Goal: Task Accomplishment & Management: Manage account settings

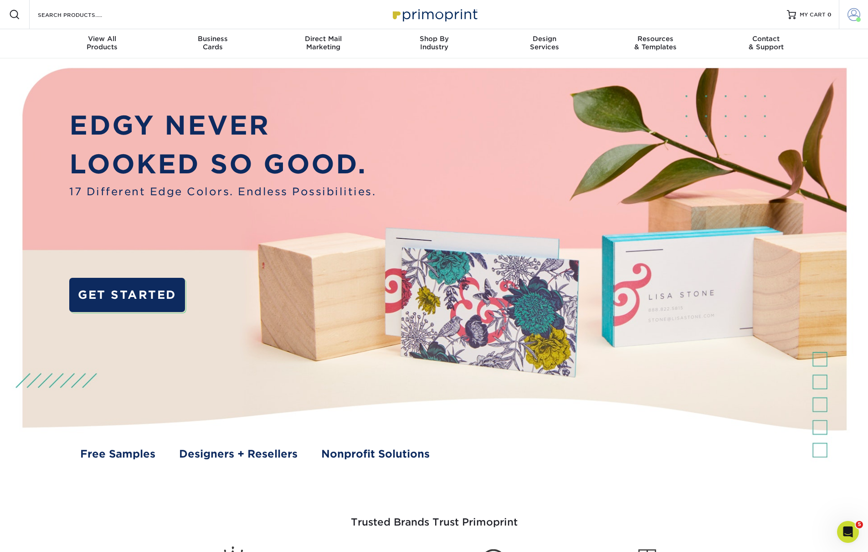
click at [853, 15] on span at bounding box center [854, 14] width 13 height 13
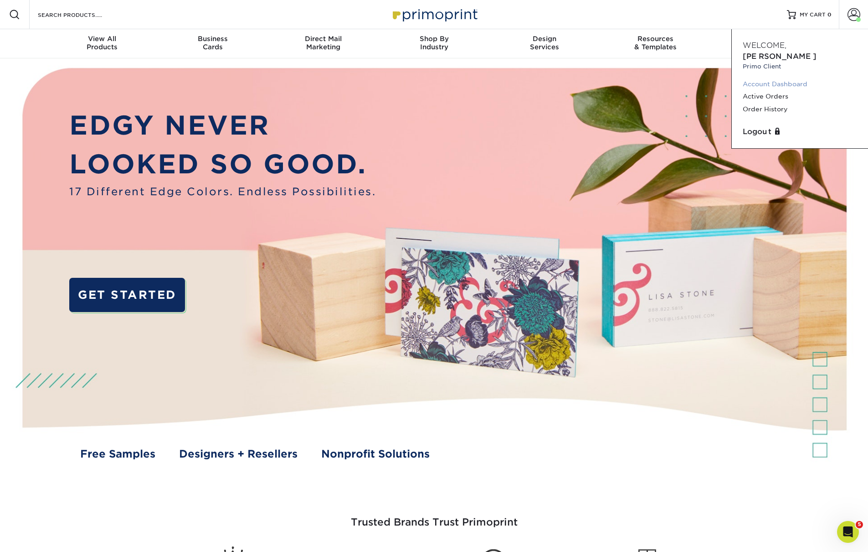
click at [772, 78] on link "Account Dashboard" at bounding box center [800, 84] width 114 height 12
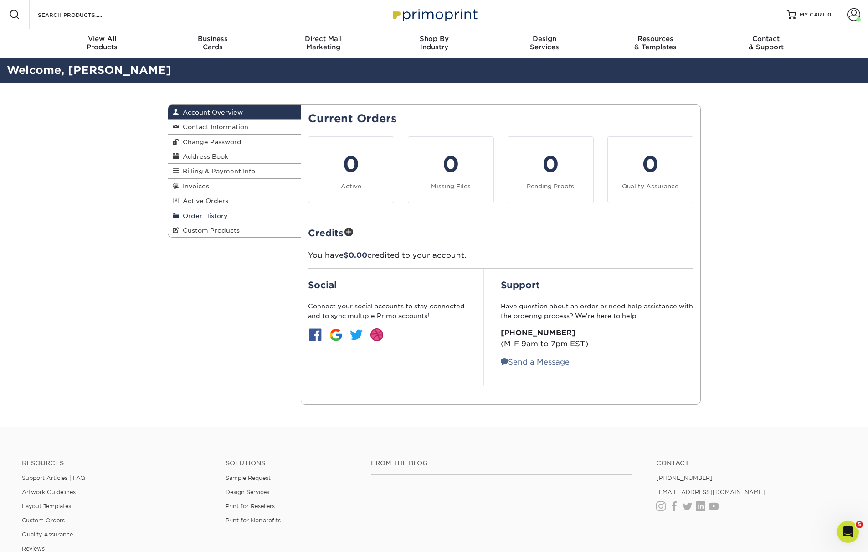
click at [222, 213] on span "Order History" at bounding box center [203, 215] width 49 height 7
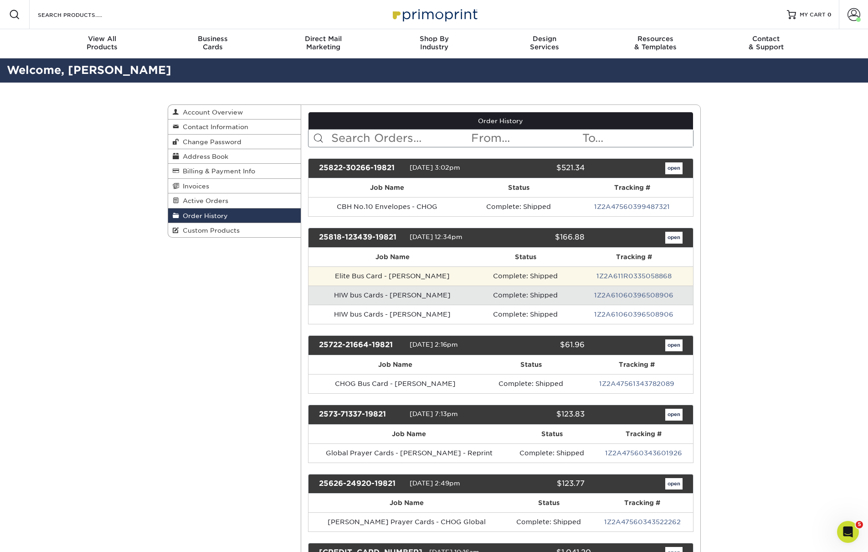
scroll to position [6, 0]
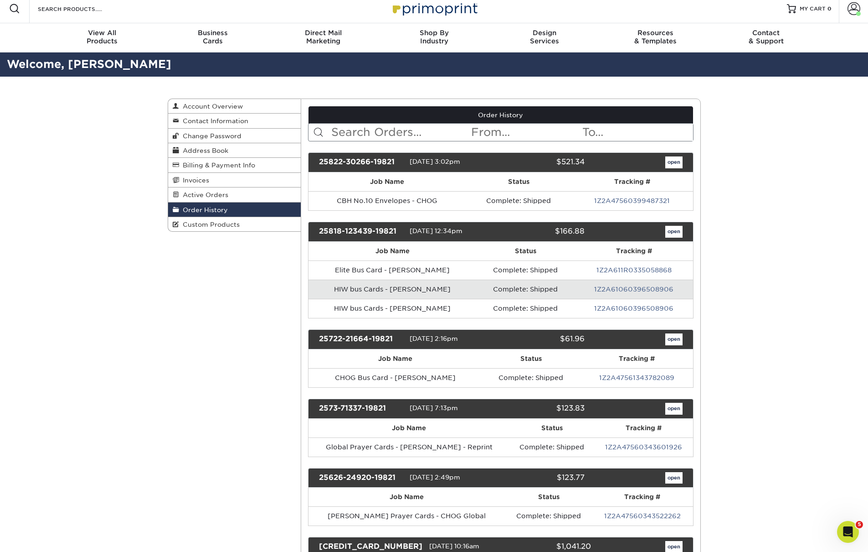
click at [676, 162] on link "open" at bounding box center [674, 162] width 17 height 12
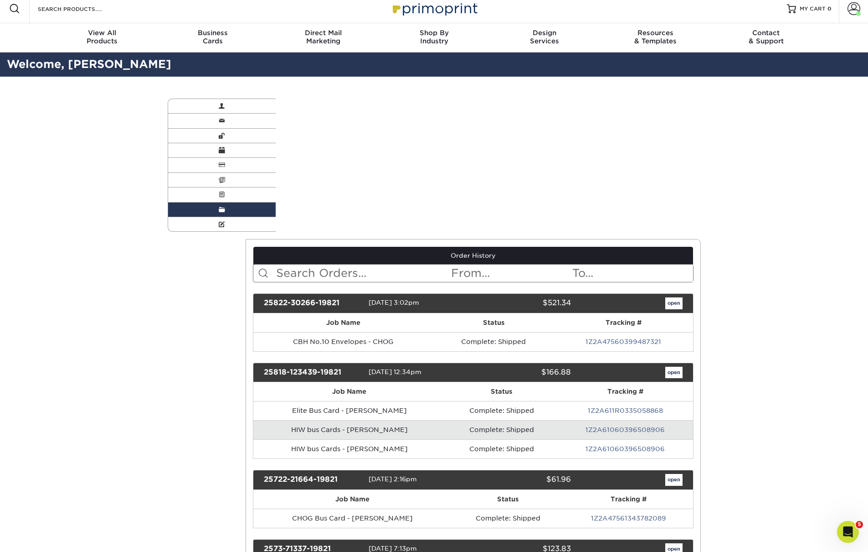
scroll to position [0, 0]
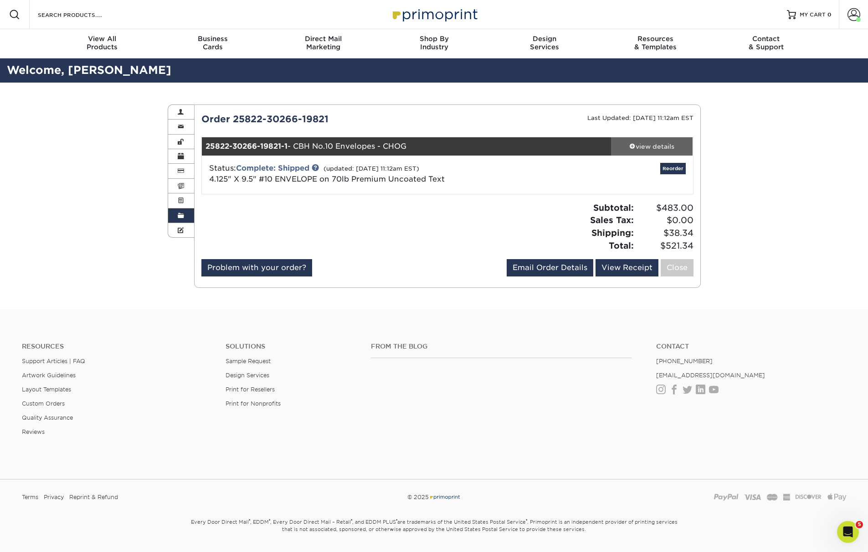
click at [650, 148] on div "view details" at bounding box center [652, 146] width 82 height 9
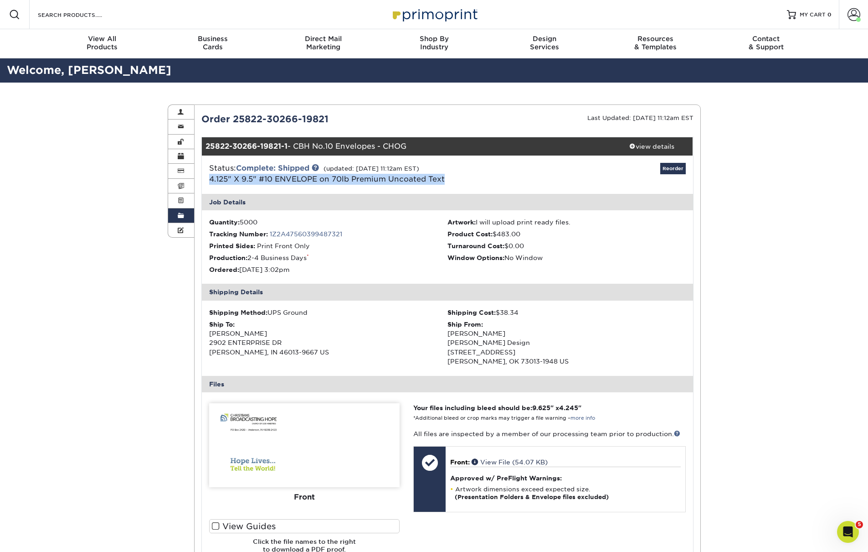
drag, startPoint x: 469, startPoint y: 185, endPoint x: 206, endPoint y: 173, distance: 263.3
click at [206, 173] on div "Status: Complete: Shipped (updated: [DATE] 11:12am EST) 4.125" X 9.5" #10 ENVEL…" at bounding box center [447, 174] width 505 height 38
copy link "4.125" X 9.5" #10 ENVELOPE on 70lb Premium Uncoated Text"
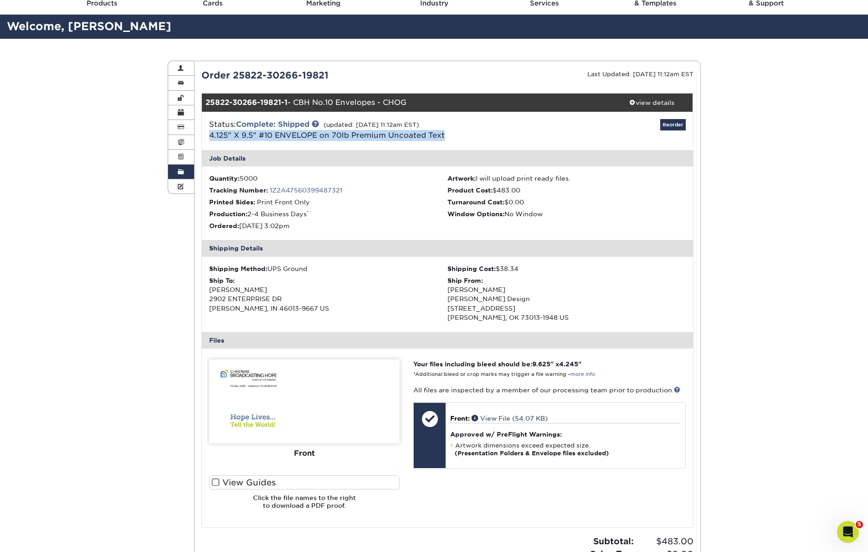
scroll to position [76, 0]
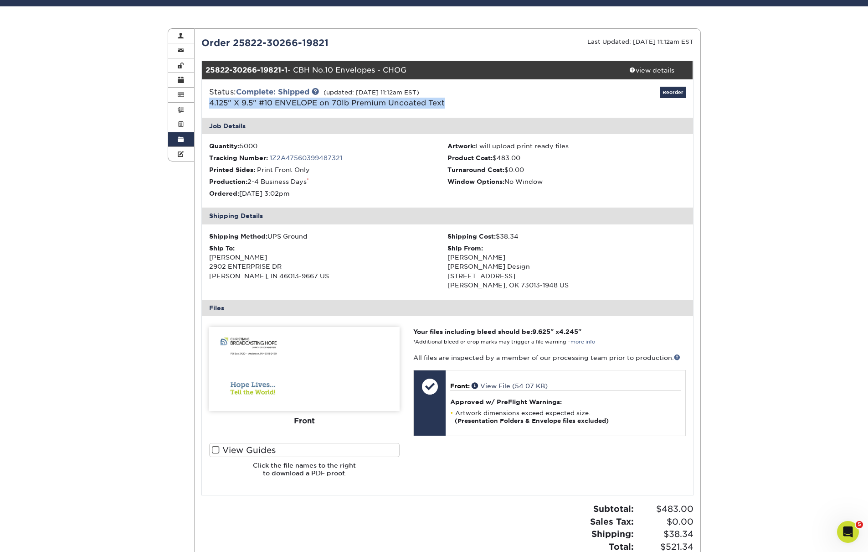
click at [182, 142] on link "Order History" at bounding box center [181, 139] width 26 height 15
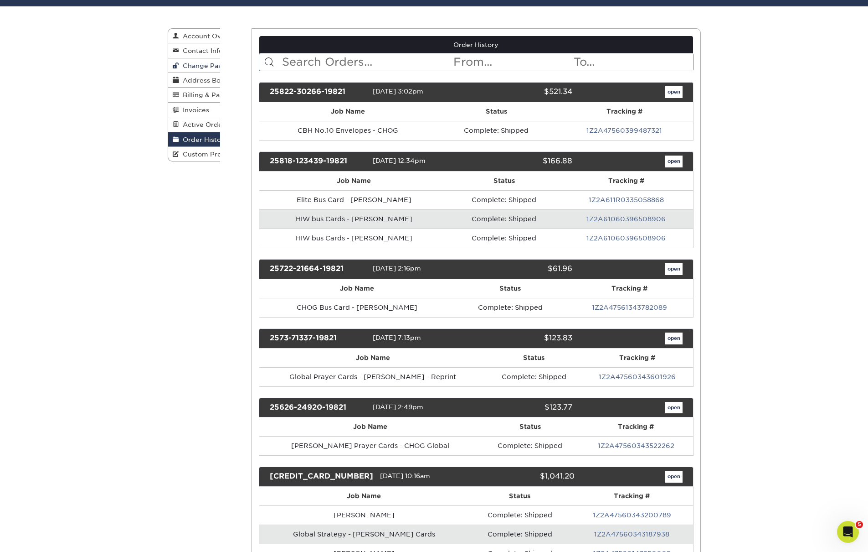
scroll to position [0, 0]
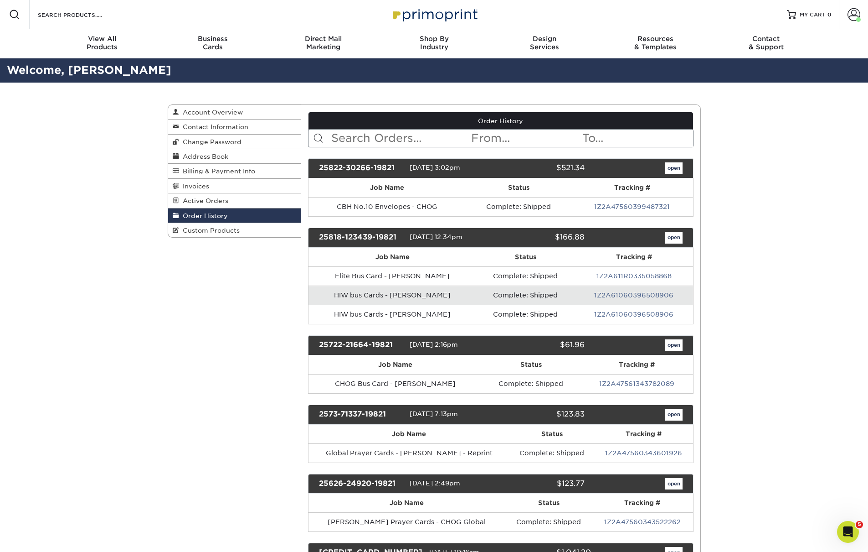
click at [677, 238] on link "open" at bounding box center [674, 238] width 17 height 12
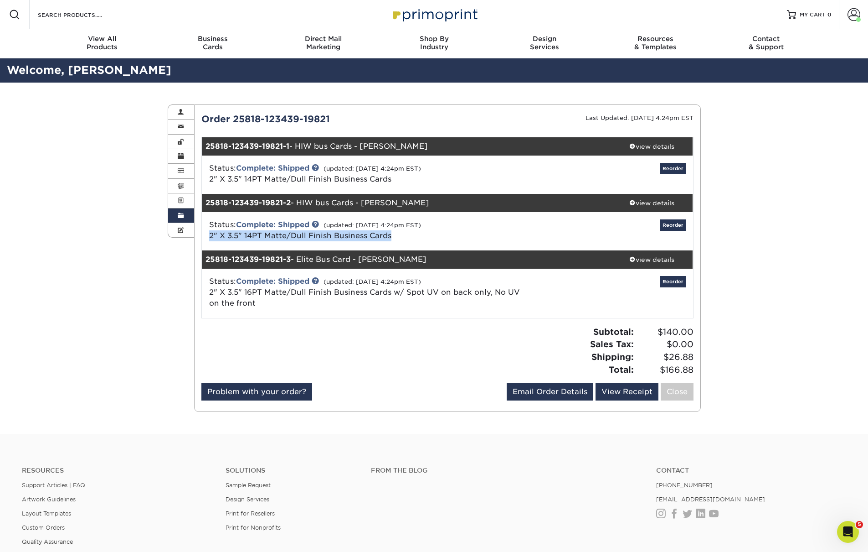
drag, startPoint x: 356, startPoint y: 235, endPoint x: 202, endPoint y: 236, distance: 153.2
click at [202, 236] on div "Status: Complete: Shipped (updated: [DATE] 4:24pm EST) 2" X 3.5" 14PT Matte/Dul…" at bounding box center [365, 230] width 327 height 22
copy link "2" X 3.5" 14PT Matte/Dull Finish Business Cards"
click at [791, 301] on div "Order History Account Overview Contact Information Change Password Address Book…" at bounding box center [434, 258] width 868 height 351
click at [666, 198] on div "view details" at bounding box center [652, 202] width 82 height 9
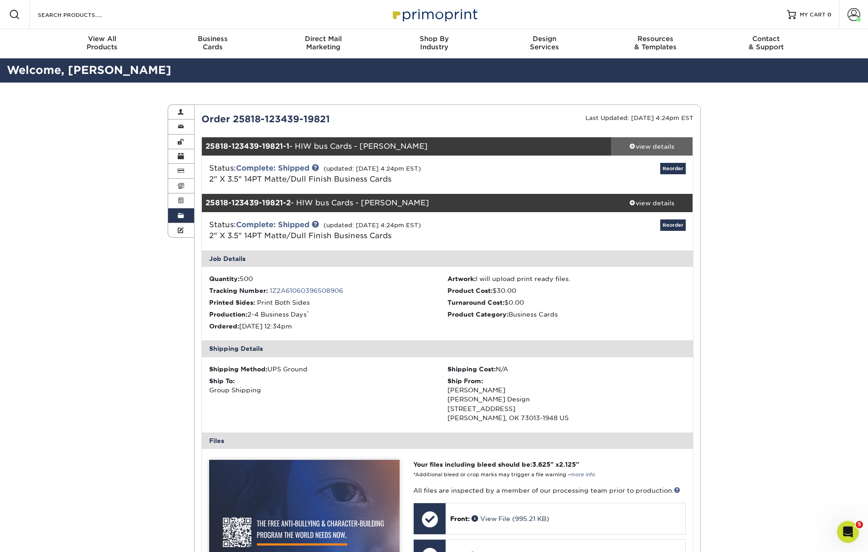
click at [656, 152] on link "view details" at bounding box center [652, 146] width 82 height 18
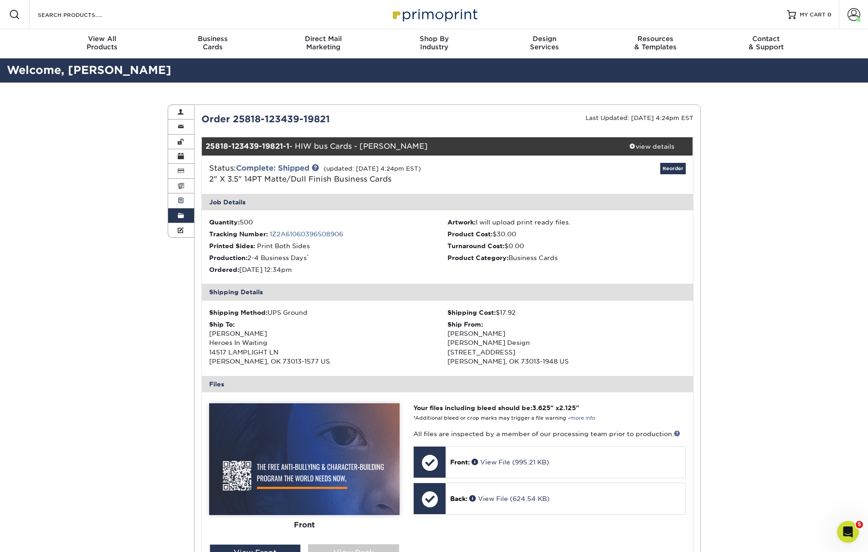
click at [181, 198] on span at bounding box center [181, 200] width 6 height 7
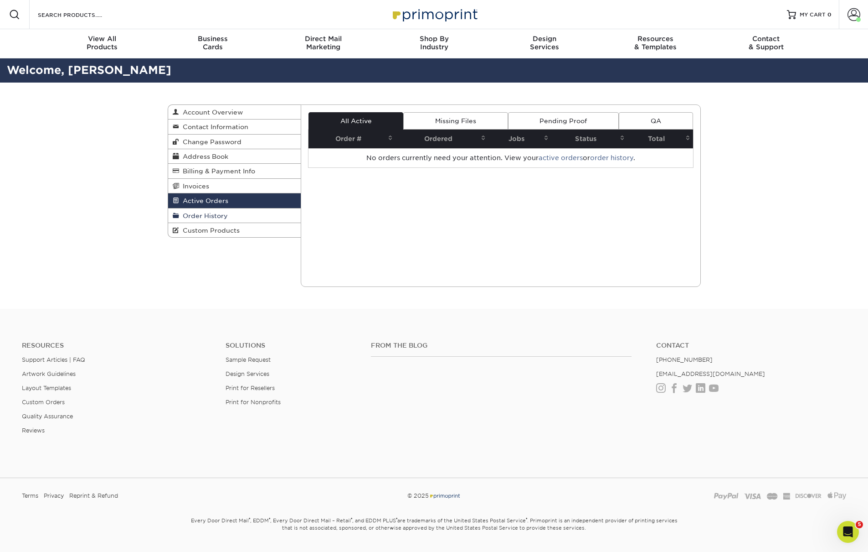
click at [196, 214] on span "Order History" at bounding box center [203, 215] width 49 height 7
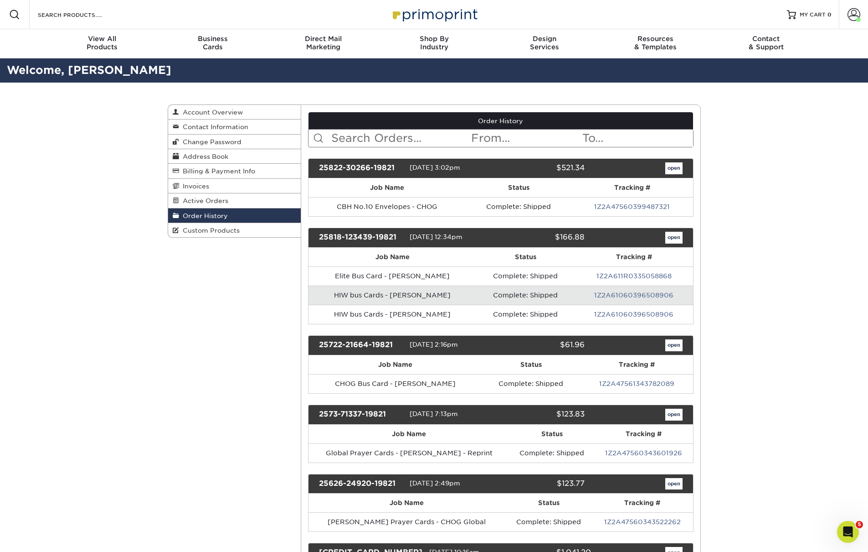
click at [497, 134] on input "text" at bounding box center [525, 137] width 111 height 17
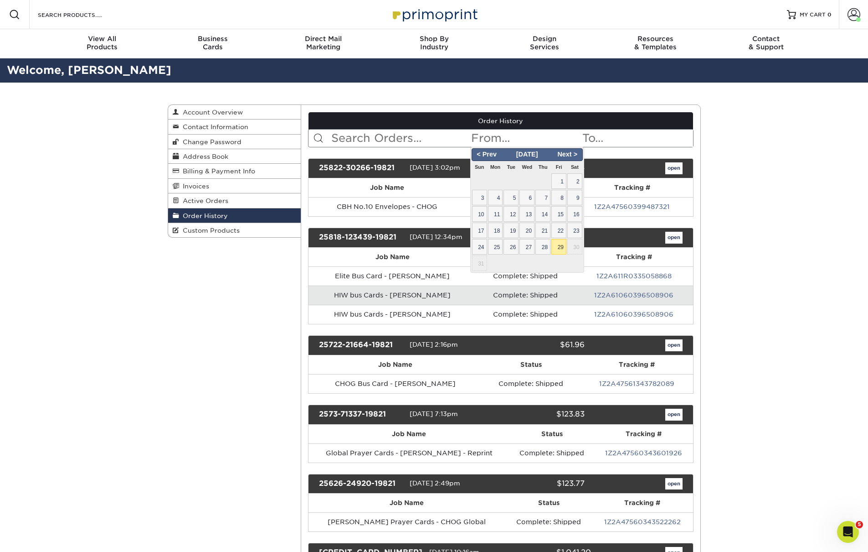
click at [442, 138] on input "text" at bounding box center [401, 137] width 140 height 17
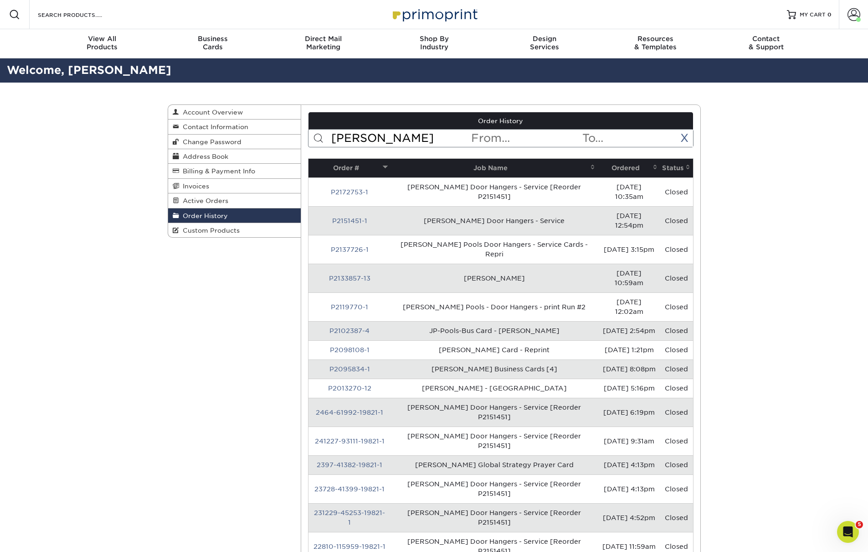
type input "[PERSON_NAME]"
click at [618, 164] on th "Ordered" at bounding box center [629, 168] width 62 height 19
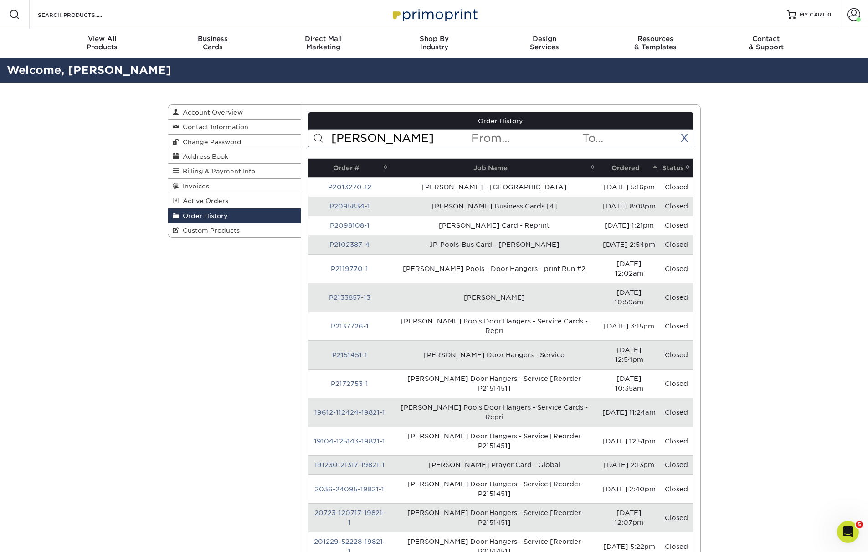
click at [618, 164] on th "Ordered" at bounding box center [629, 168] width 62 height 19
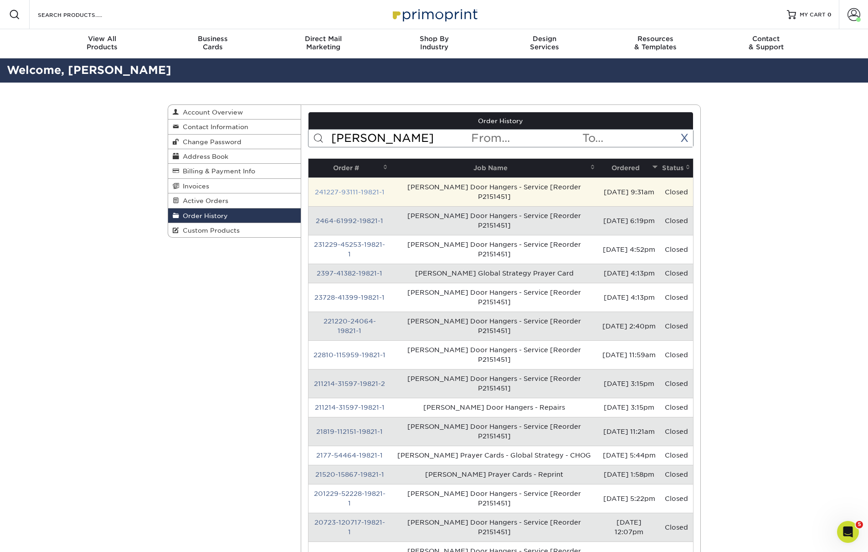
click at [371, 188] on link "241227-93111-19821-1" at bounding box center [350, 191] width 70 height 7
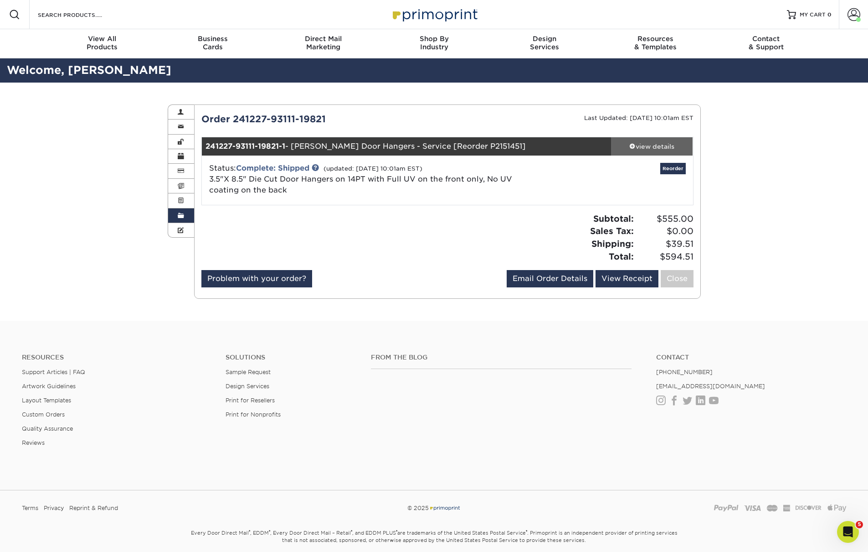
click at [656, 150] on link "view details" at bounding box center [652, 146] width 82 height 18
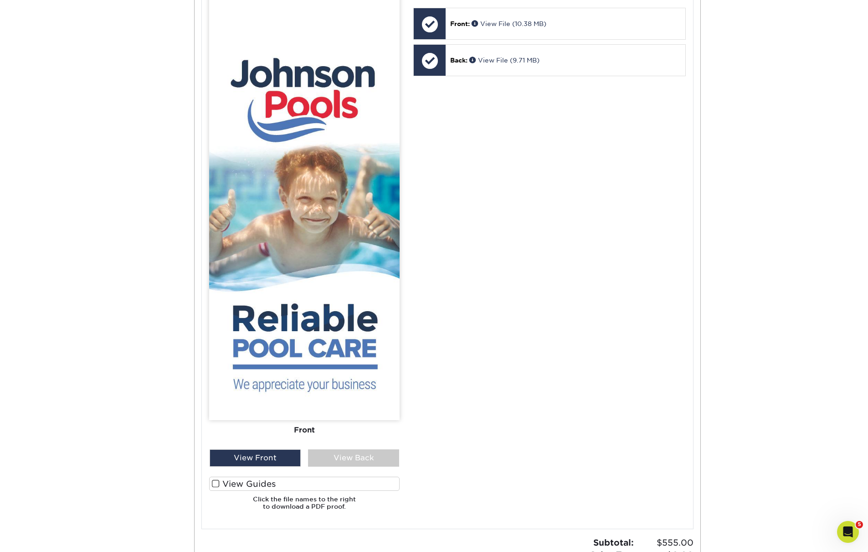
scroll to position [370, 0]
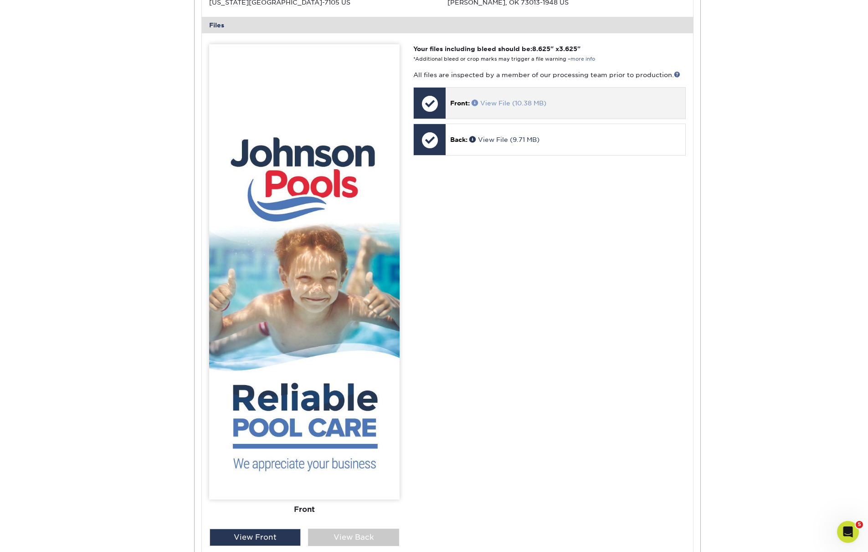
click at [525, 100] on link "View File (10.38 MB)" at bounding box center [509, 102] width 75 height 7
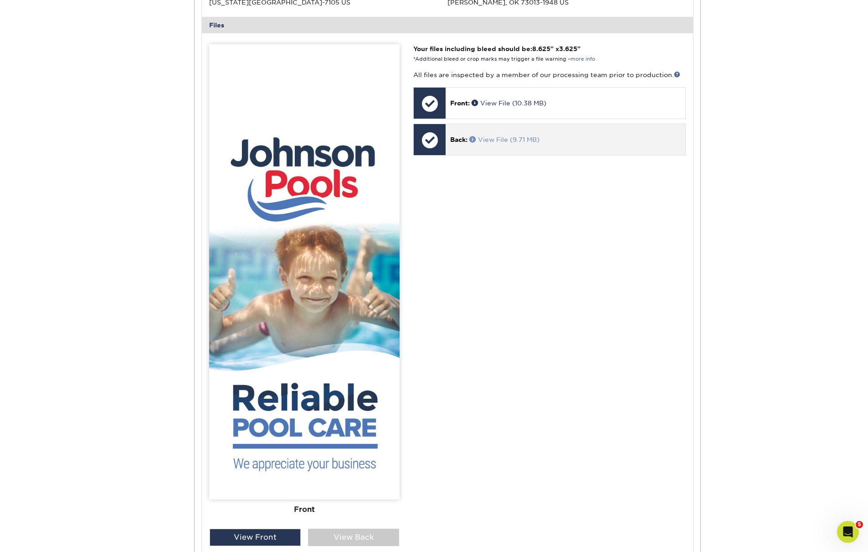
click at [540, 136] on link "View File (9.71 MB)" at bounding box center [505, 139] width 70 height 7
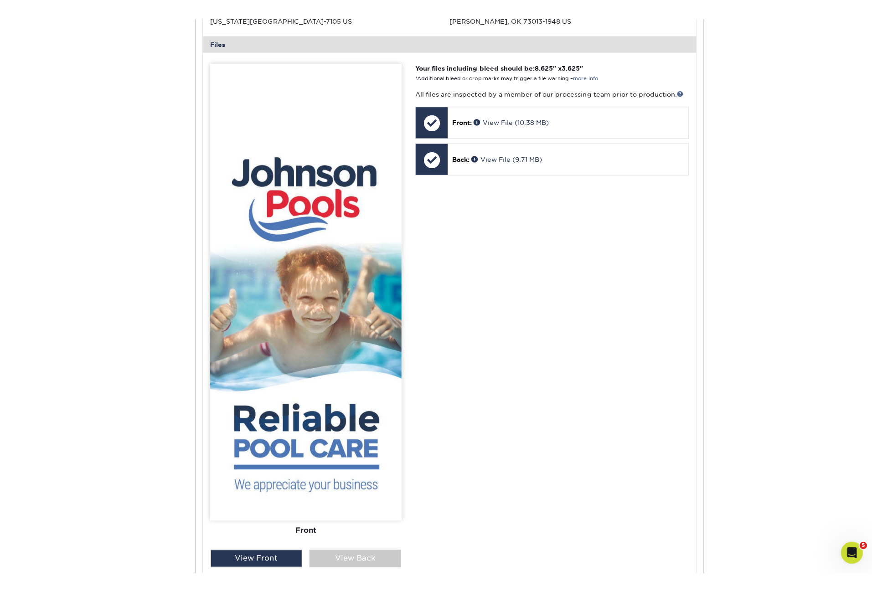
scroll to position [21, 0]
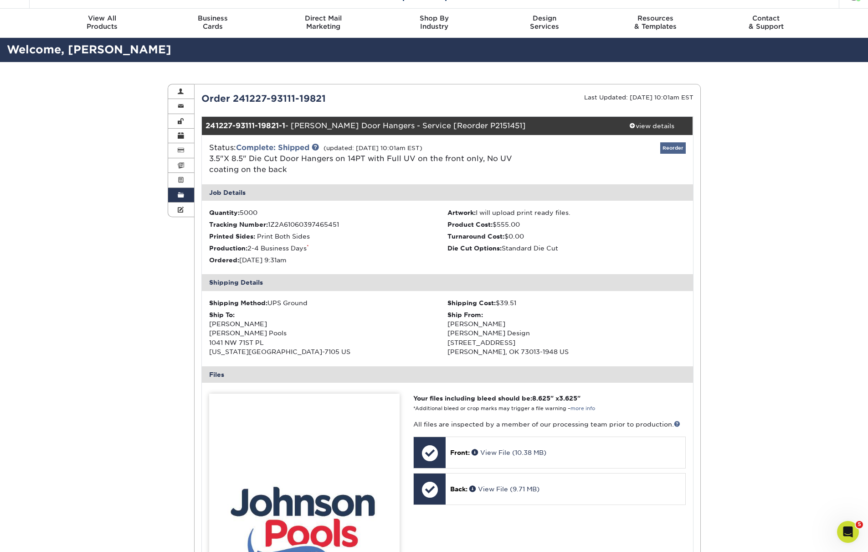
click at [677, 147] on link "Reorder" at bounding box center [674, 147] width 26 height 11
